Goal: Information Seeking & Learning: Find specific fact

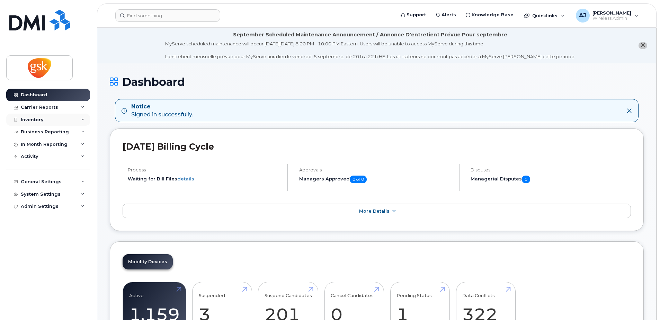
click at [37, 121] on div "Inventory" at bounding box center [32, 120] width 23 height 6
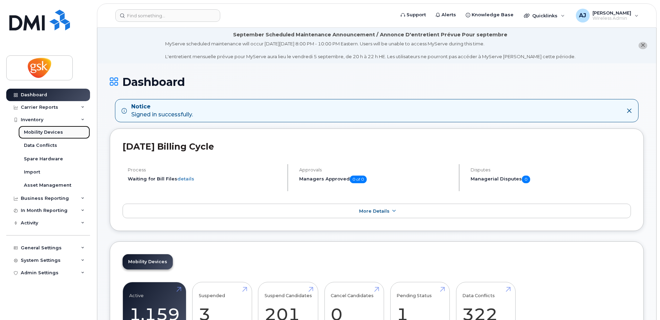
click at [44, 133] on div "Mobility Devices" at bounding box center [43, 132] width 39 height 6
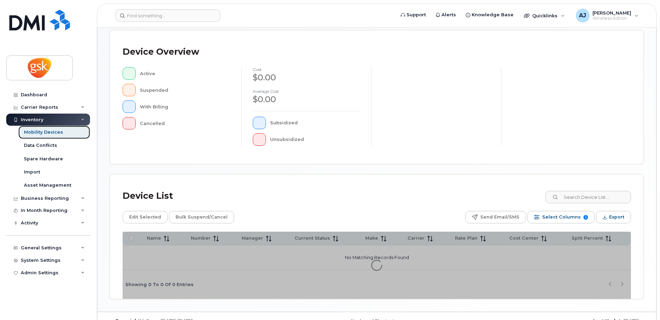
scroll to position [156, 0]
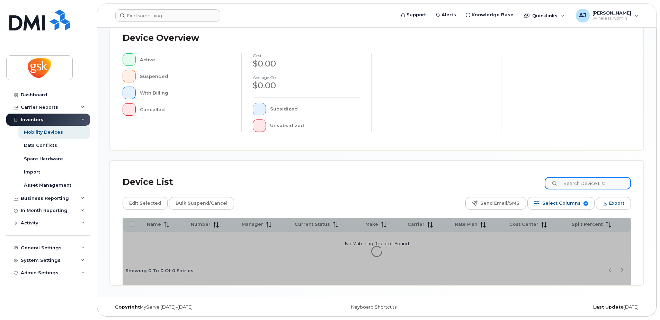
click at [578, 184] on input at bounding box center [588, 183] width 86 height 12
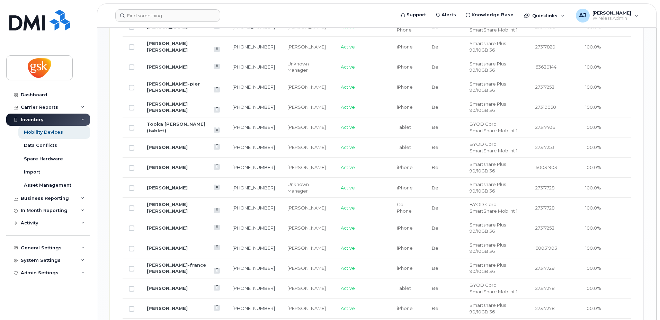
scroll to position [419, 0]
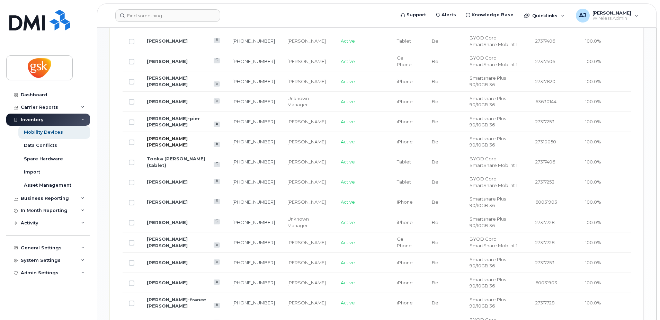
type input "marie"
click at [178, 136] on link "[PERSON_NAME] [PERSON_NAME]" at bounding box center [167, 142] width 41 height 12
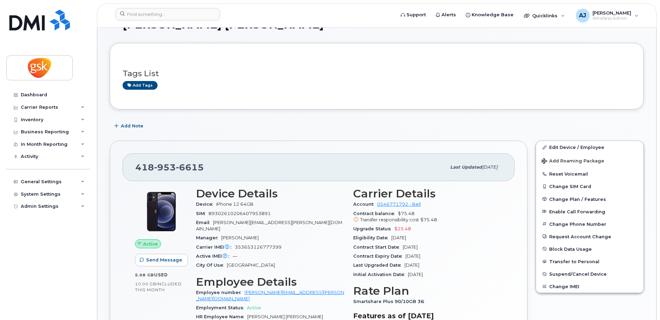
scroll to position [69, 0]
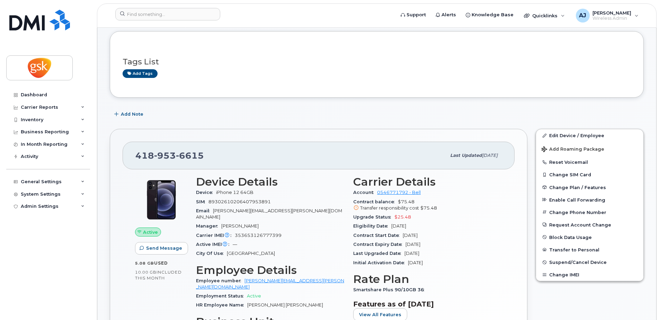
drag, startPoint x: 354, startPoint y: 227, endPoint x: 421, endPoint y: 226, distance: 67.5
click at [421, 226] on div "Eligibility Date [DATE]" at bounding box center [427, 226] width 149 height 9
copy div "Eligibility Date [DATE]"
